Goal: Check status: Check status

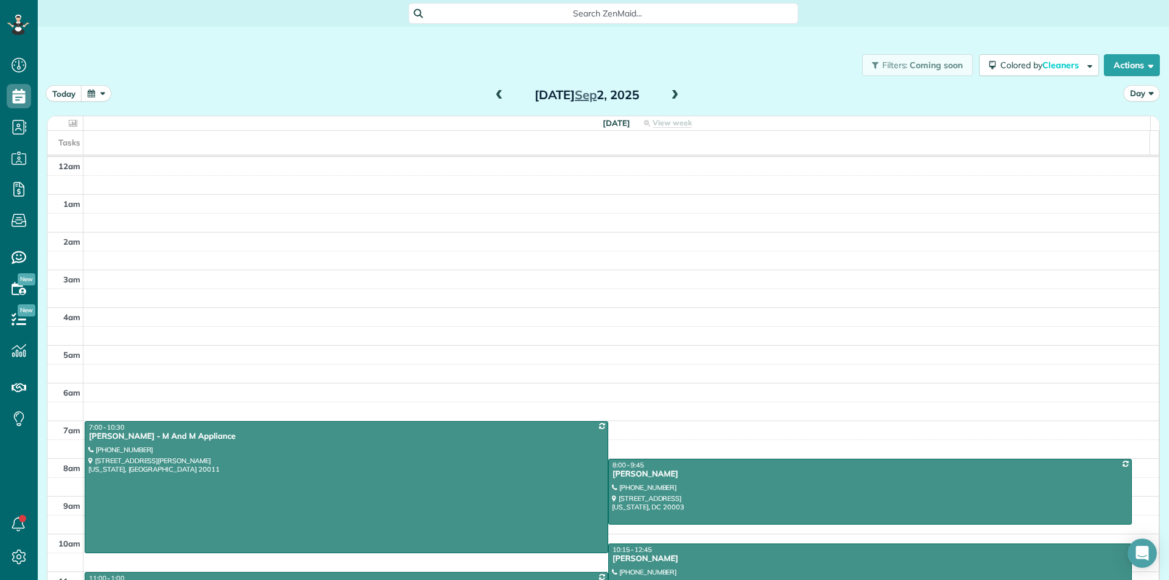
scroll to position [5, 5]
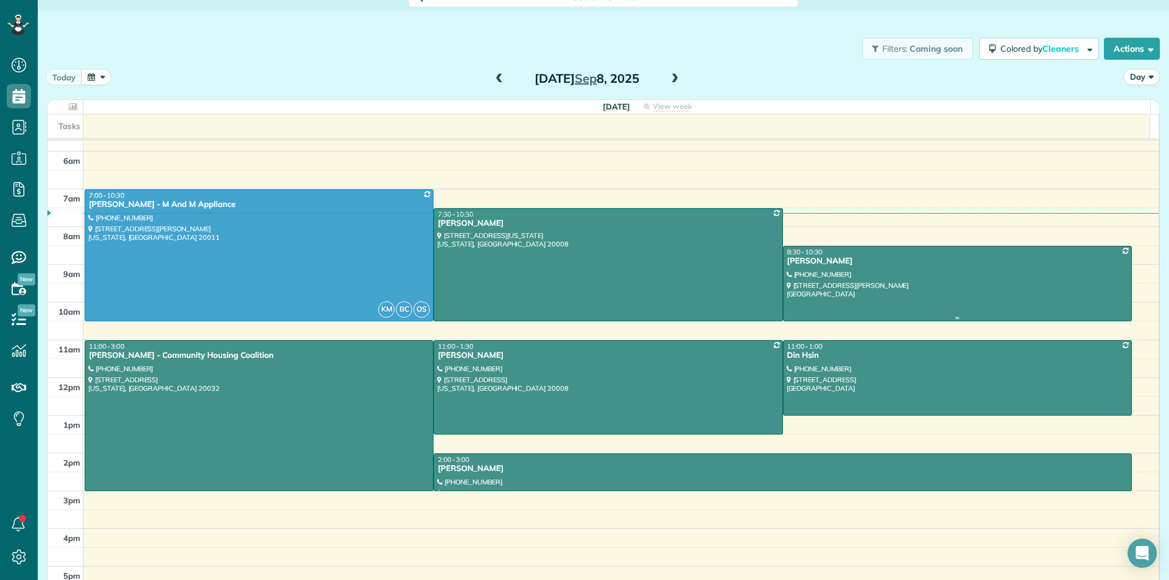
scroll to position [56, 0]
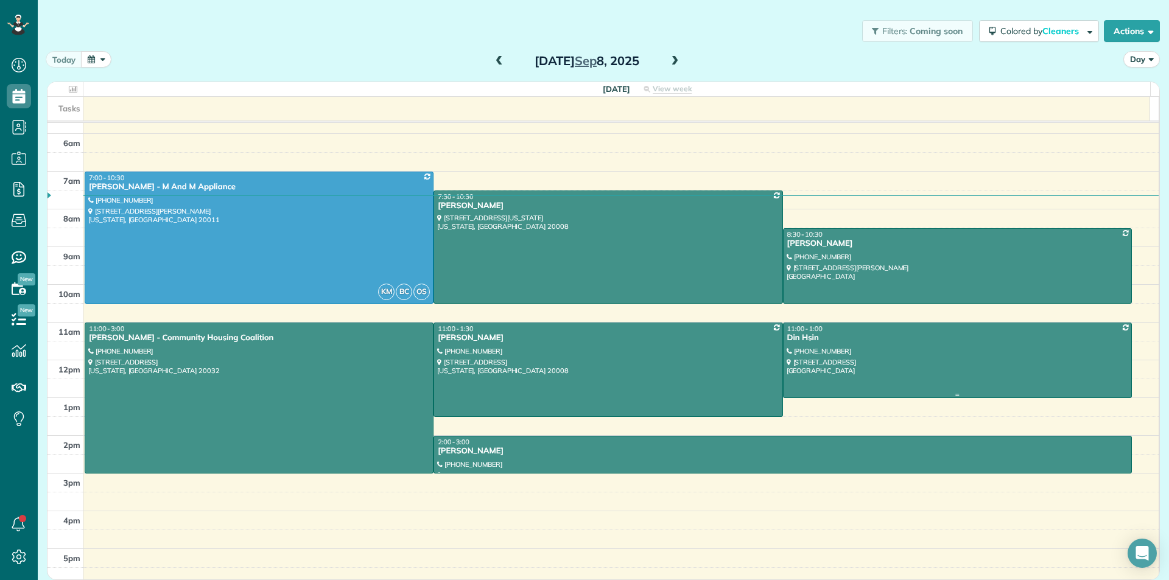
click at [994, 377] on div at bounding box center [958, 360] width 348 height 74
click at [954, 388] on div at bounding box center [958, 360] width 348 height 74
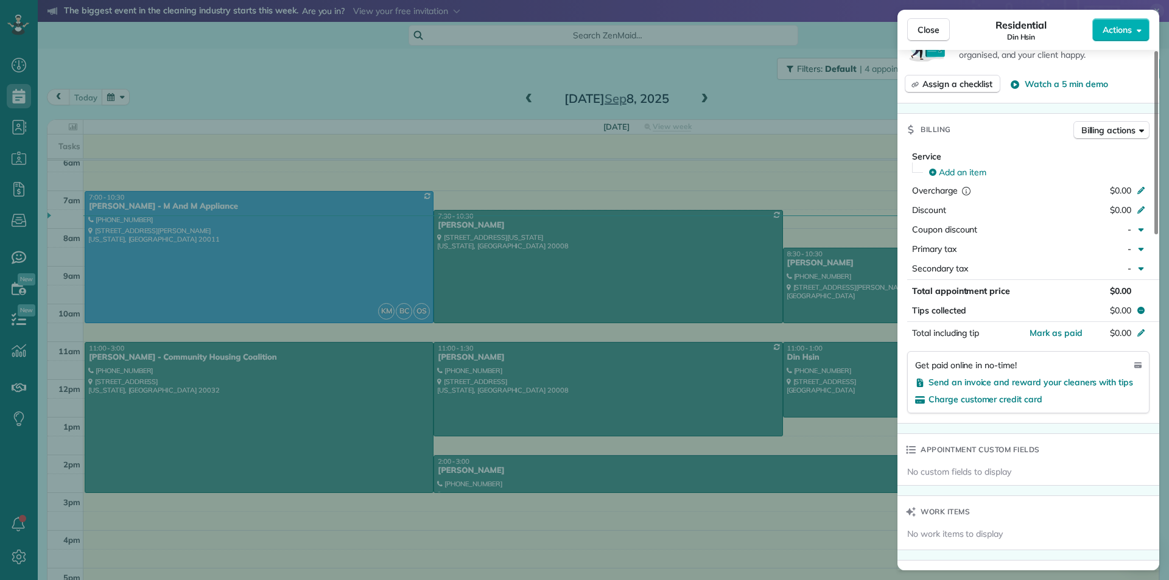
scroll to position [674, 0]
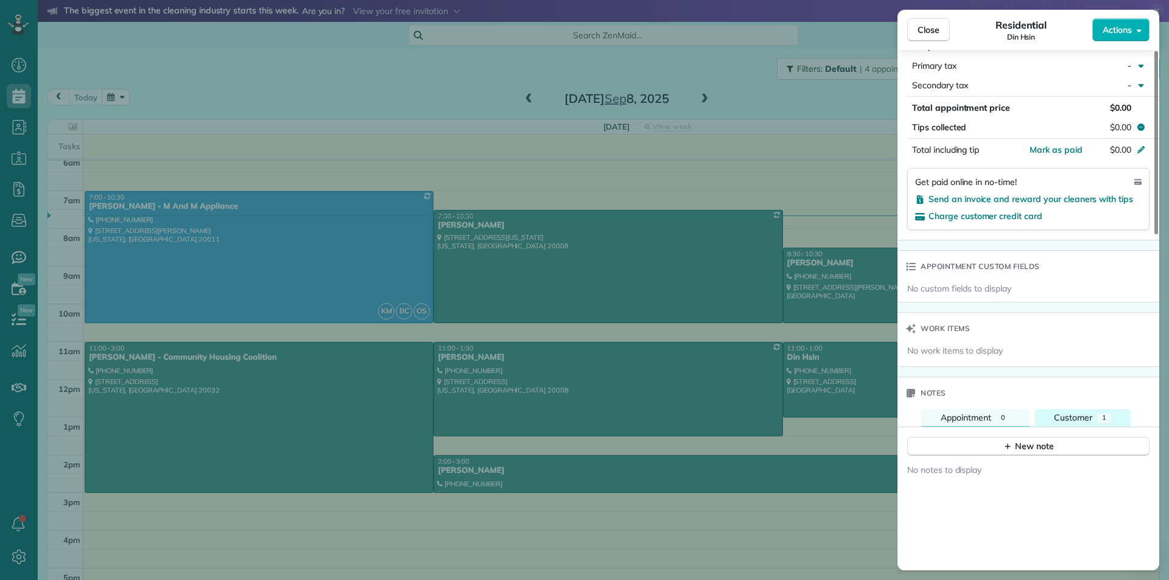
click at [1088, 415] on span "Customer" at bounding box center [1073, 417] width 38 height 11
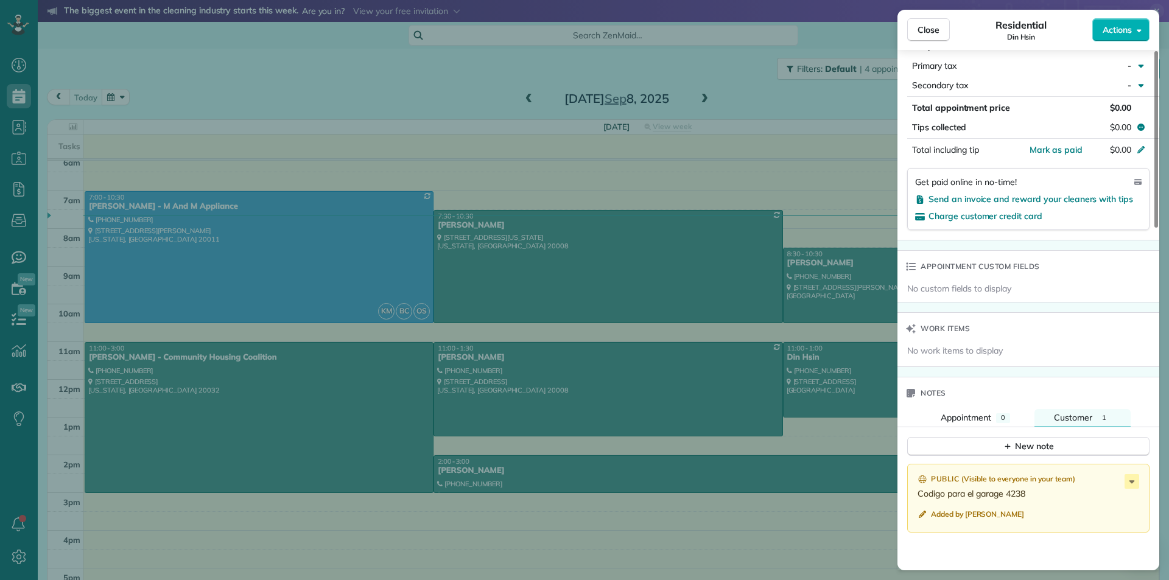
scroll to position [662, 0]
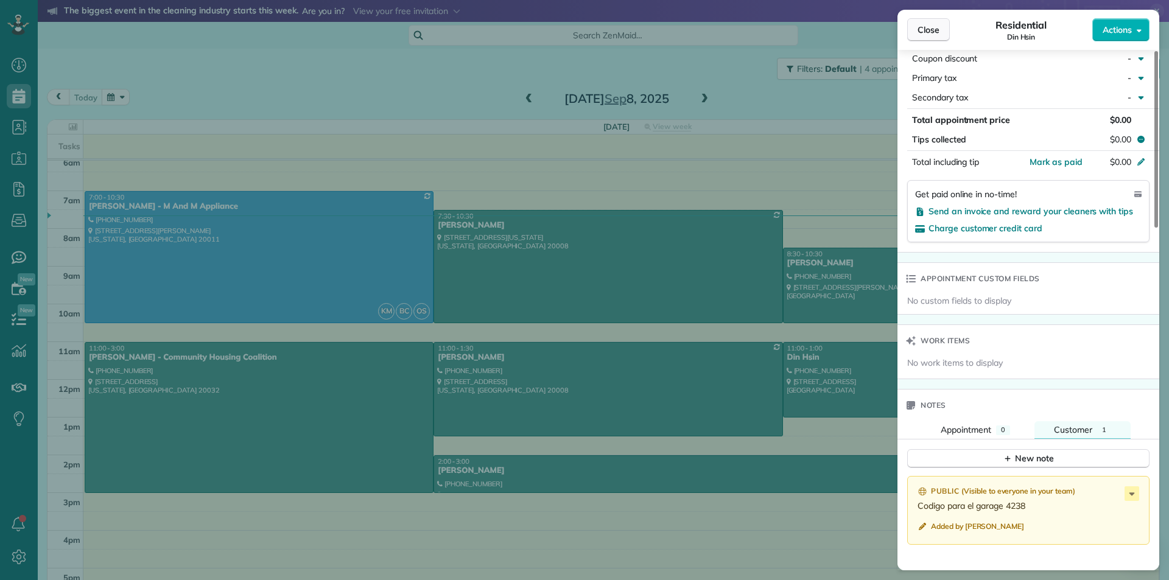
click at [931, 26] on span "Close" at bounding box center [929, 30] width 22 height 12
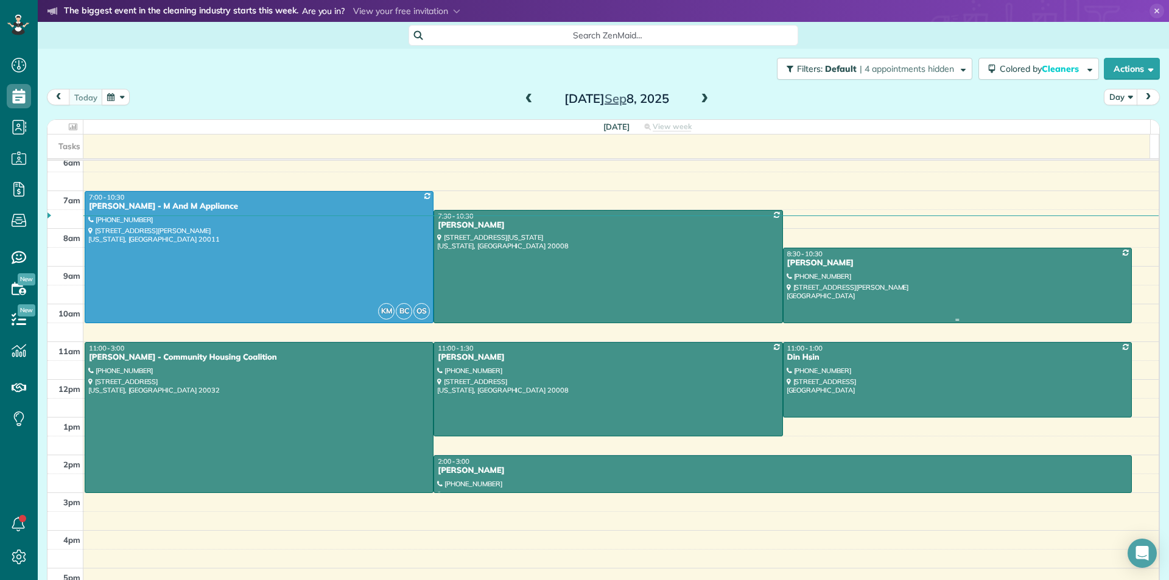
click at [907, 252] on div "8:30 - 10:30" at bounding box center [958, 254] width 342 height 9
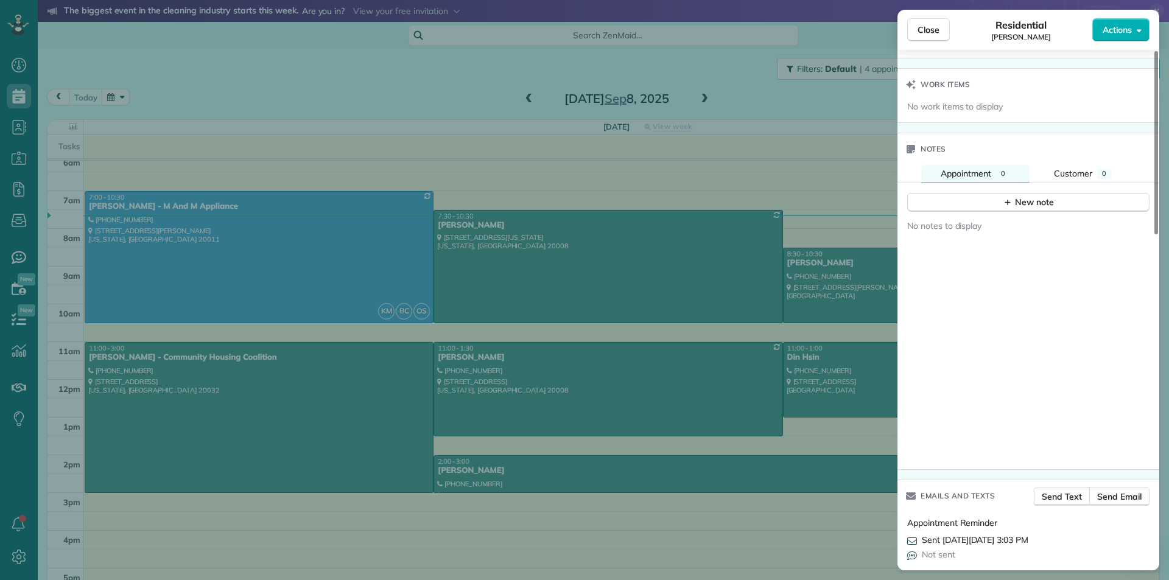
scroll to position [953, 0]
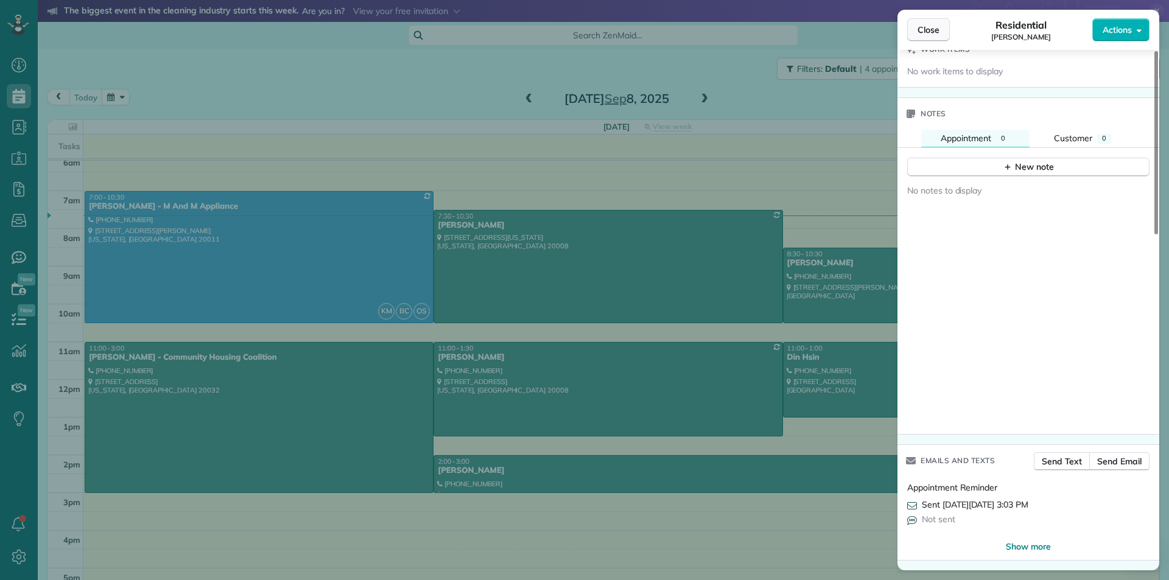
click at [933, 28] on span "Close" at bounding box center [929, 30] width 22 height 12
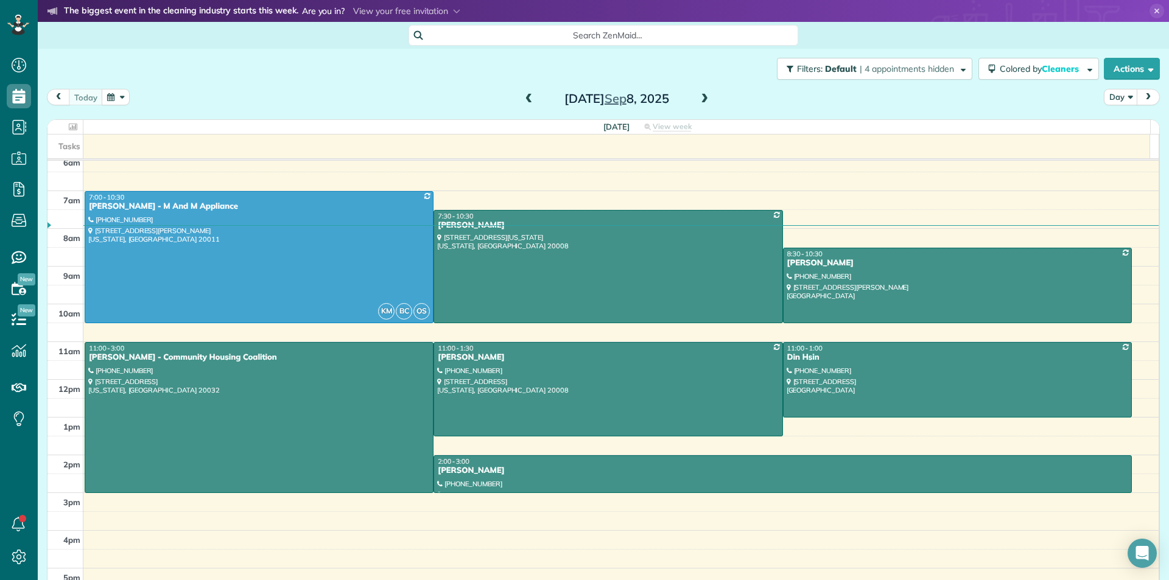
click at [700, 99] on span at bounding box center [704, 99] width 13 height 11
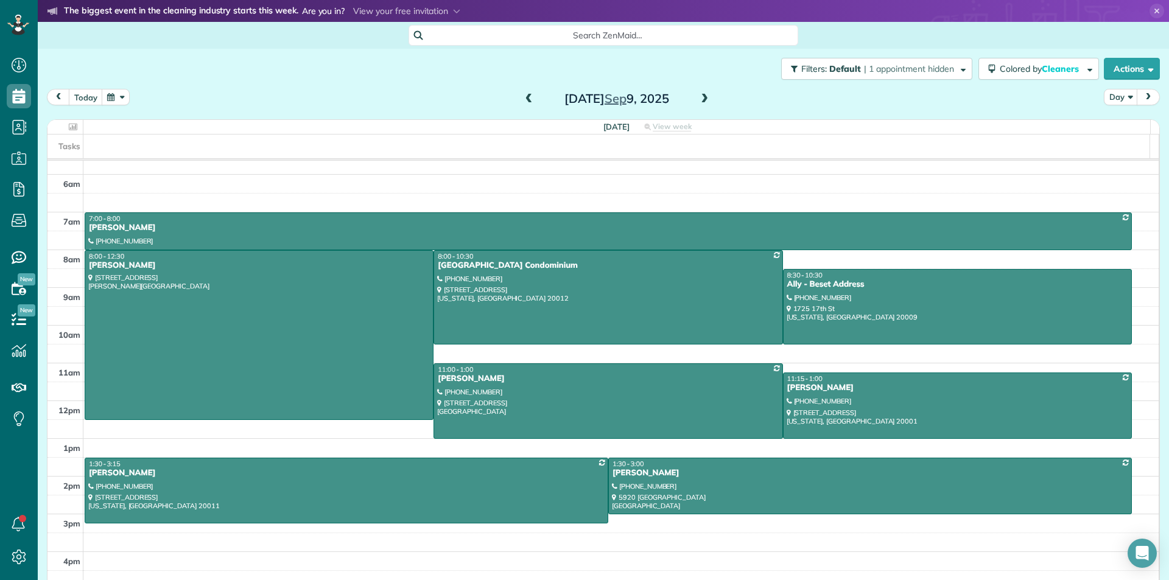
scroll to position [234, 0]
